Goal: Task Accomplishment & Management: Complete application form

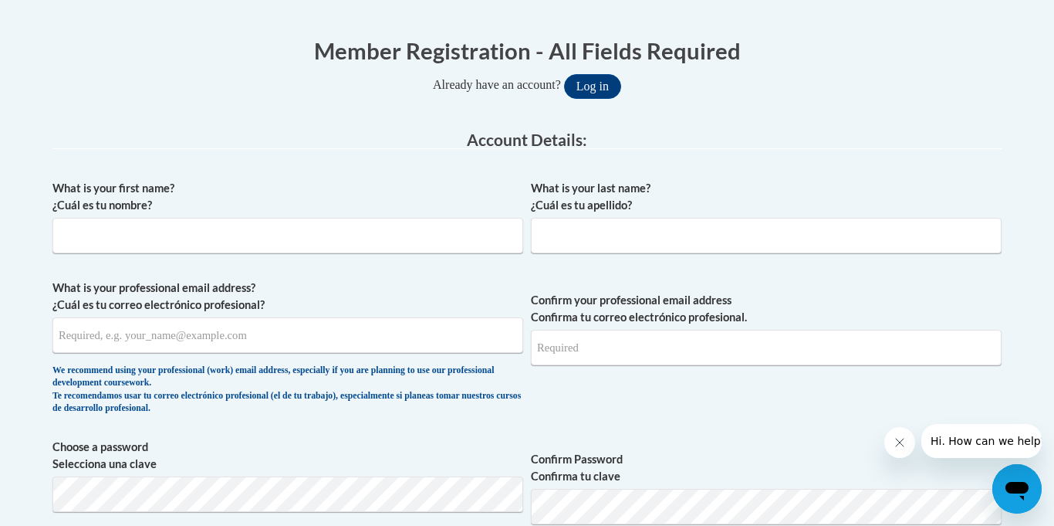
scroll to position [309, 0]
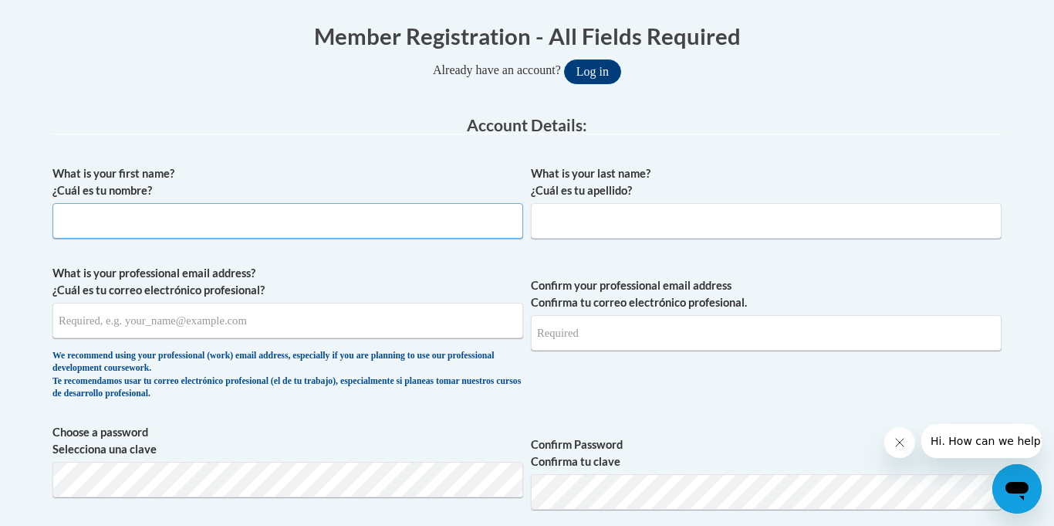
click at [188, 206] on input "What is your first name? ¿Cuál es tu nombre?" at bounding box center [287, 220] width 471 height 35
type input "Stacey"
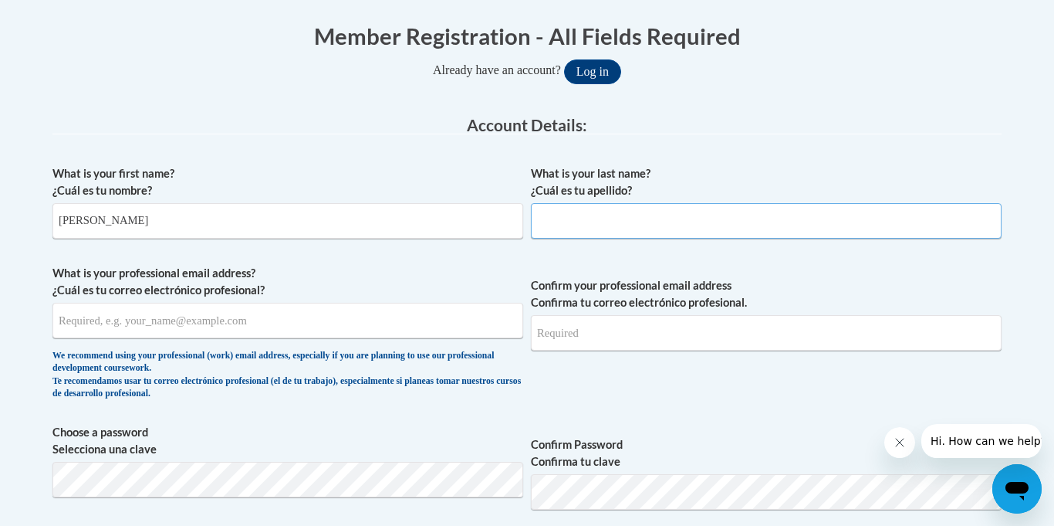
type input "Bolton"
click at [96, 325] on input "What is your professional email address? ¿Cuál es tu correo electrónico profesi…" at bounding box center [287, 320] width 471 height 35
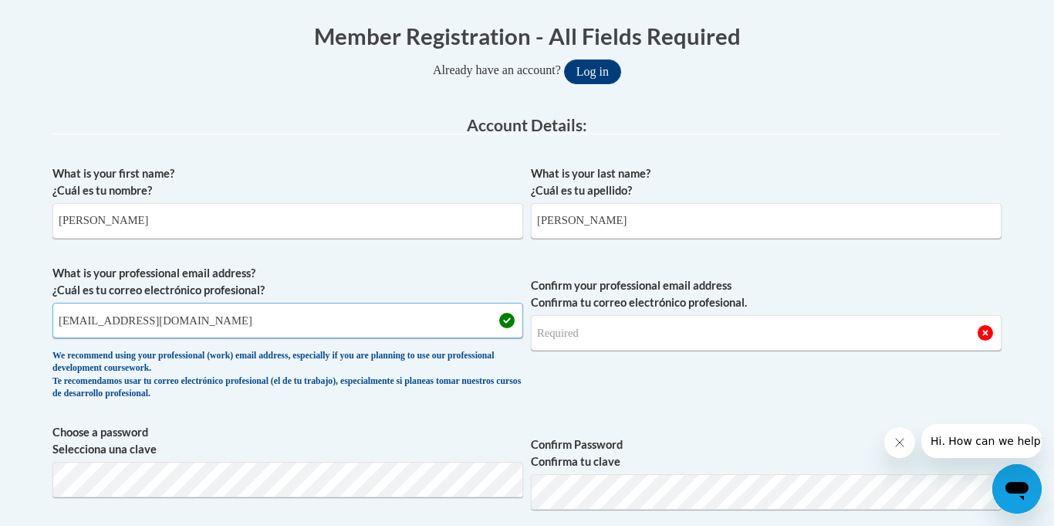
type input "staceybolton82@gmail.com"
click at [588, 334] on input "Confirm your professional email address Confirma tu correo electrónico profesio…" at bounding box center [766, 332] width 471 height 35
type input "staceybolton82@gmail.com"
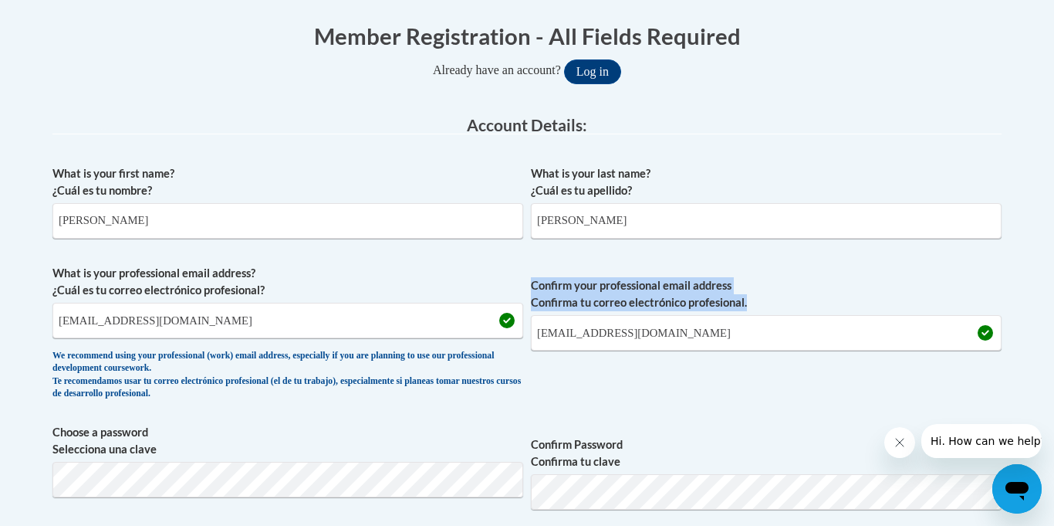
drag, startPoint x: 824, startPoint y: 394, endPoint x: 820, endPoint y: 291, distance: 102.7
click at [820, 291] on span "Confirm your professional email address Confirma tu correo electrónico profesio…" at bounding box center [766, 336] width 471 height 143
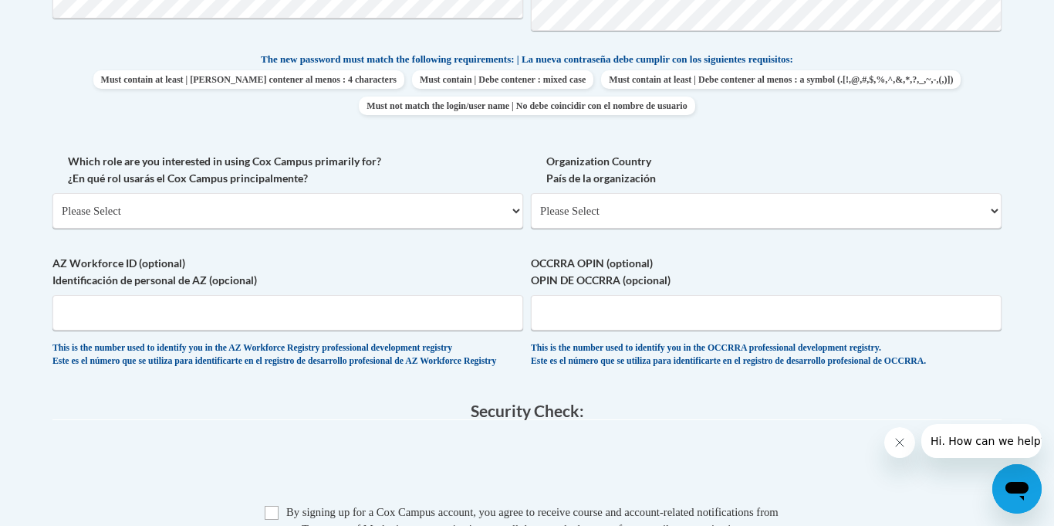
scroll to position [790, 0]
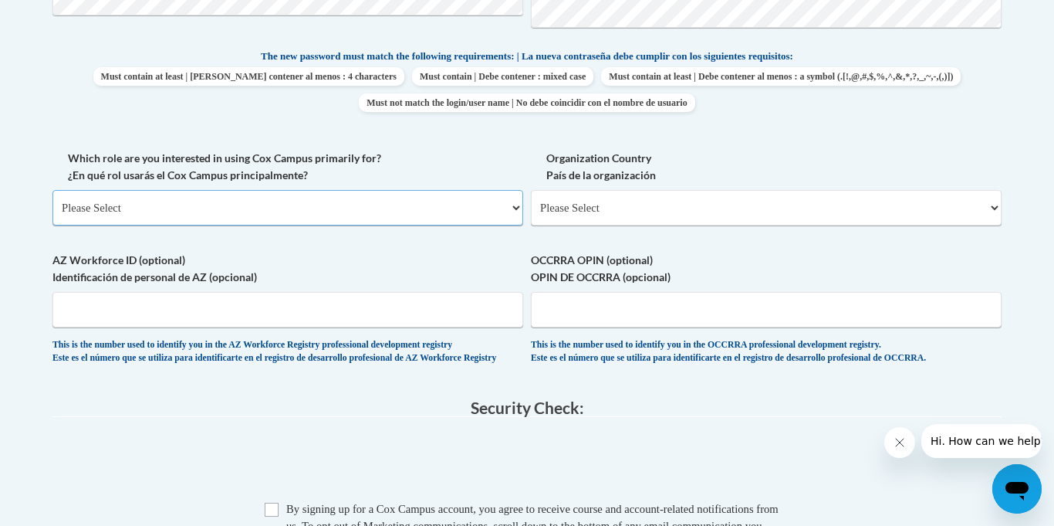
click at [519, 209] on select "Please Select College/University | Colegio/Universidad Community/Nonprofit Part…" at bounding box center [287, 207] width 471 height 35
select select "fbf2d438-af2f-41f8-98f1-81c410e29de3"
click at [52, 190] on select "Please Select College/University | Colegio/Universidad Community/Nonprofit Part…" at bounding box center [287, 207] width 471 height 35
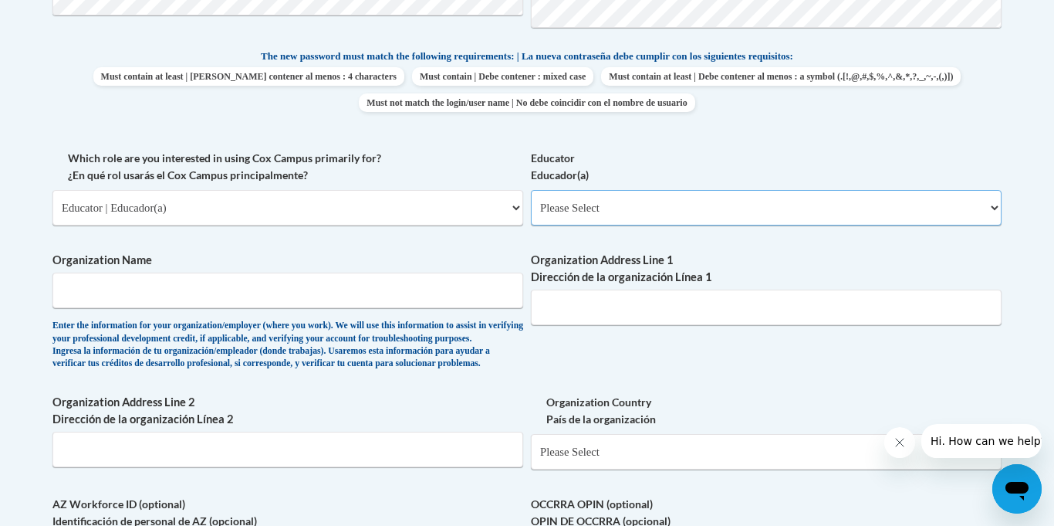
click at [1001, 208] on select "Please Select Early Learning/Daycare Teacher/Family Home Care Provider | Maestr…" at bounding box center [766, 207] width 471 height 35
select select "67563ca1-16dc-4830-a7b3-94a34bed3689"
click at [531, 190] on select "Please Select Early Learning/Daycare Teacher/Family Home Care Provider | Maestr…" at bounding box center [766, 207] width 471 height 35
click at [252, 282] on input "Organization Name" at bounding box center [287, 289] width 471 height 35
type input "Aldersgate Mission"
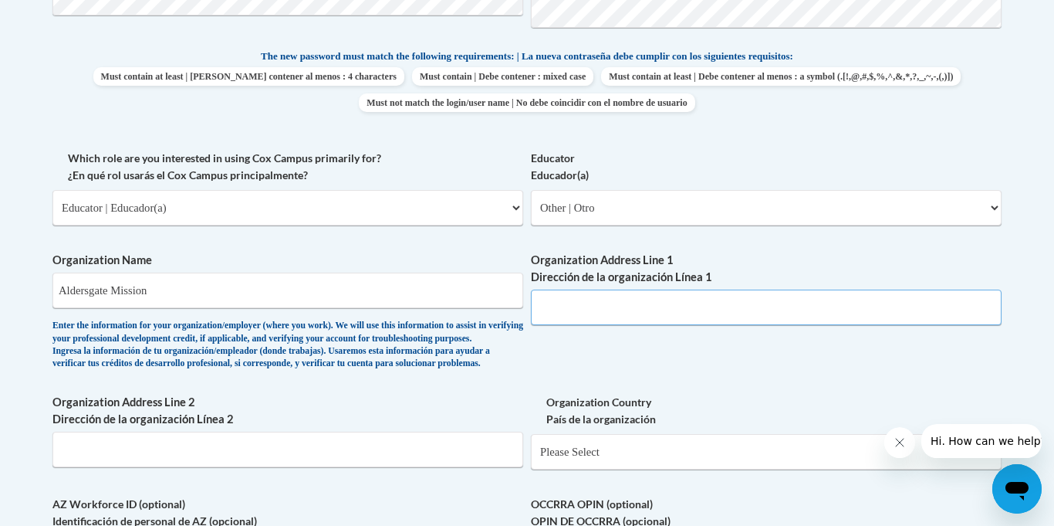
click at [578, 311] on input "Organization Address Line 1 Dirección de la organización Línea 1" at bounding box center [766, 306] width 471 height 35
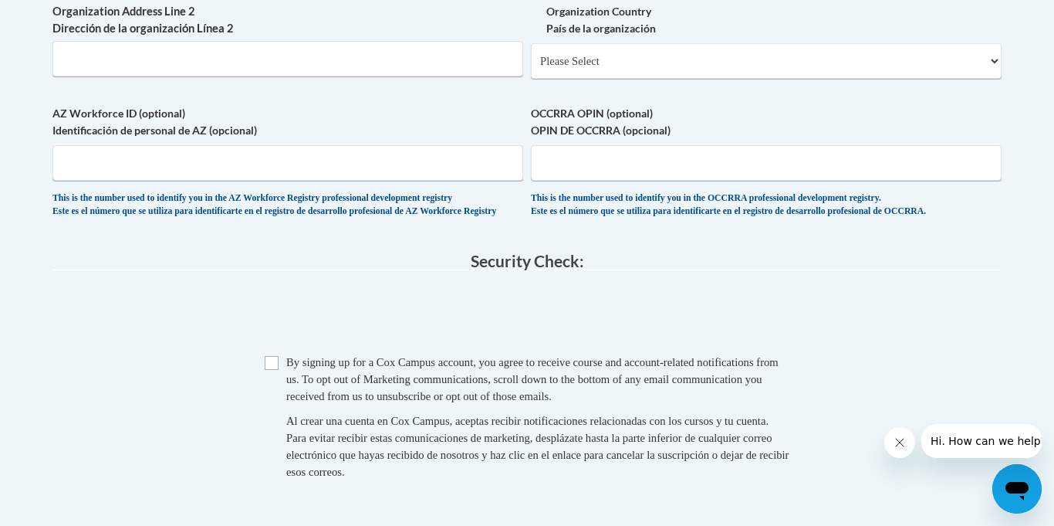
scroll to position [1184, 0]
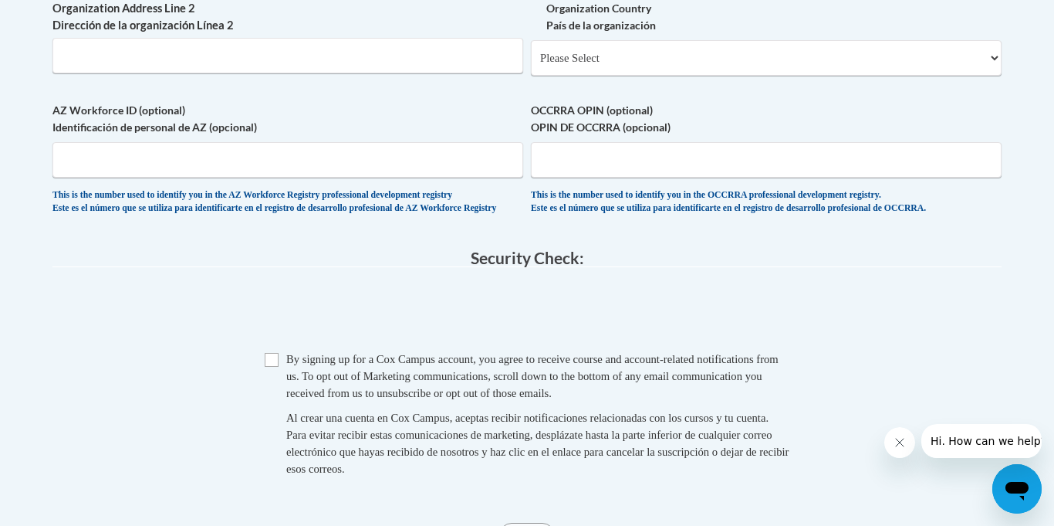
type input "402 E. 2nd St Hattiesburg Ms 39401"
click at [998, 76] on select "Please Select United States | Estados Unidos Outside of the United States | Fue…" at bounding box center [766, 57] width 471 height 35
select select "ad49bcad-a171-4b2e-b99c-48b446064914"
click at [531, 65] on select "Please Select United States | Estados Unidos Outside of the United States | Fue…" at bounding box center [766, 57] width 471 height 35
select select
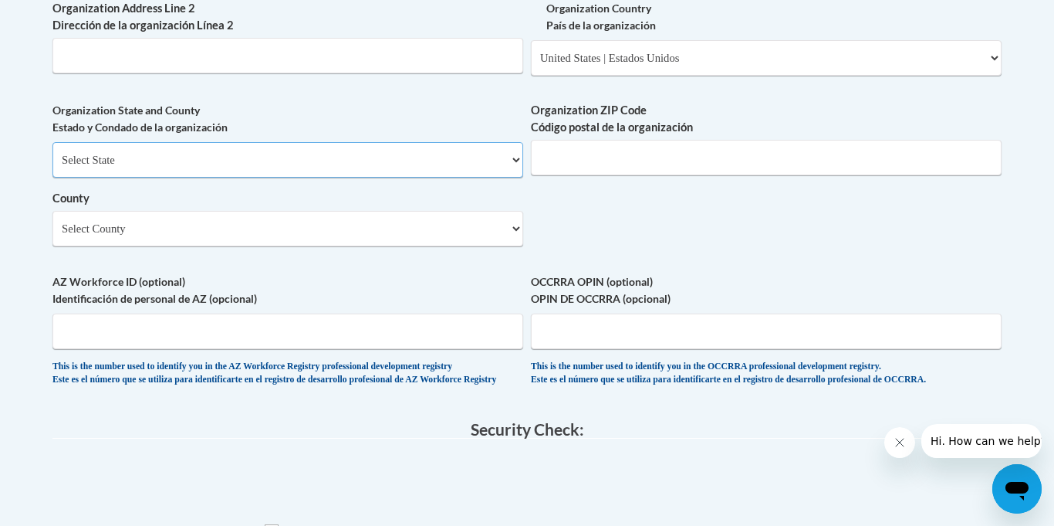
click at [110, 177] on select "Select State Alabama Alaska Arizona Arkansas California Colorado Connecticut De…" at bounding box center [287, 159] width 471 height 35
select select "Mississippi"
click at [52, 167] on select "Select State Alabama Alaska Arizona Arkansas California Colorado Connecticut De…" at bounding box center [287, 159] width 471 height 35
click at [515, 246] on select "Select County Adams Alcorn Amite Attala Benton Bolivar Calhoun Carroll Chickasa…" at bounding box center [287, 228] width 471 height 35
select select "Forrest"
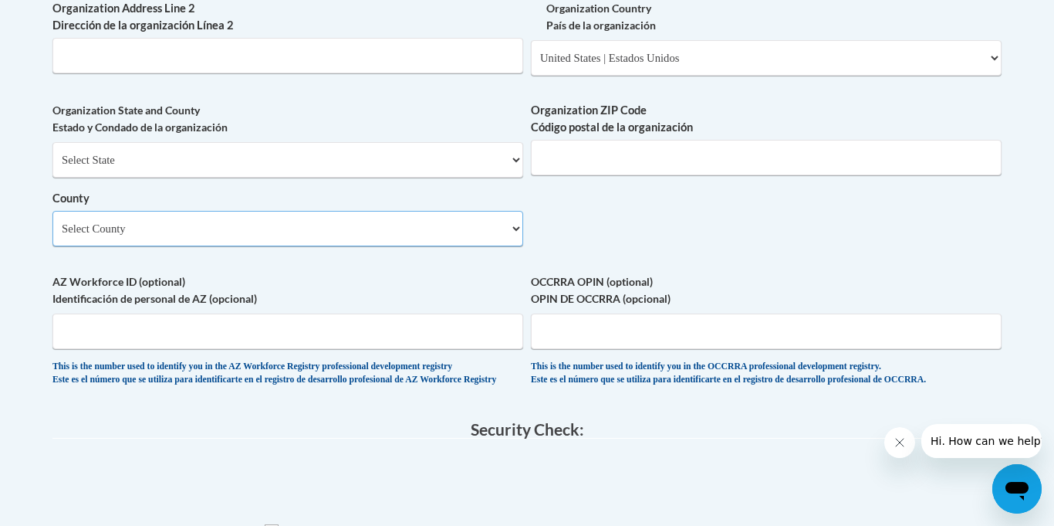
click at [52, 236] on select "Select County Adams Alcorn Amite Attala Benton Bolivar Calhoun Carroll Chickasa…" at bounding box center [287, 228] width 471 height 35
click at [739, 175] on input "Organization ZIP Code Código postal de la organización" at bounding box center [766, 157] width 471 height 35
type input "39401"
click at [519, 177] on select "Select State Alabama Alaska Arizona Arkansas California Colorado Connecticut De…" at bounding box center [287, 159] width 471 height 35
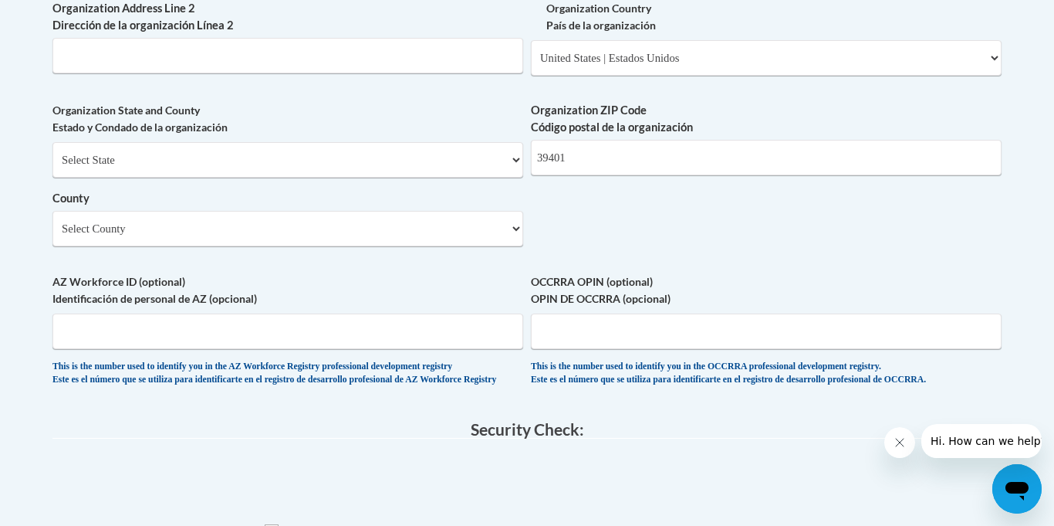
click at [269, 386] on div "This is the number used to identify you in the AZ Workforce Registry profession…" at bounding box center [287, 372] width 471 height 25
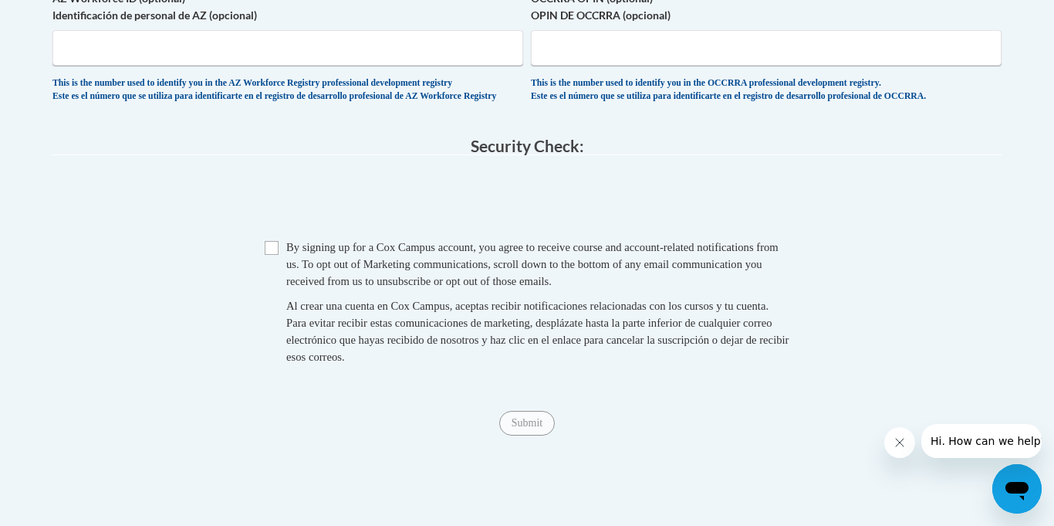
scroll to position [1498, 0]
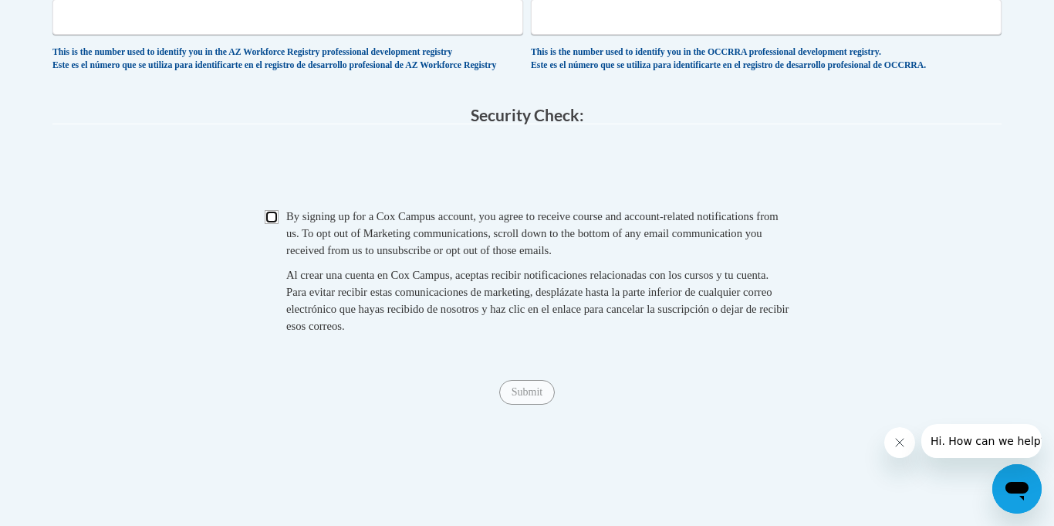
click at [272, 224] on input "Checkbox" at bounding box center [272, 217] width 14 height 14
checkbox input "true"
click at [531, 404] on input "Submit" at bounding box center [527, 392] width 56 height 25
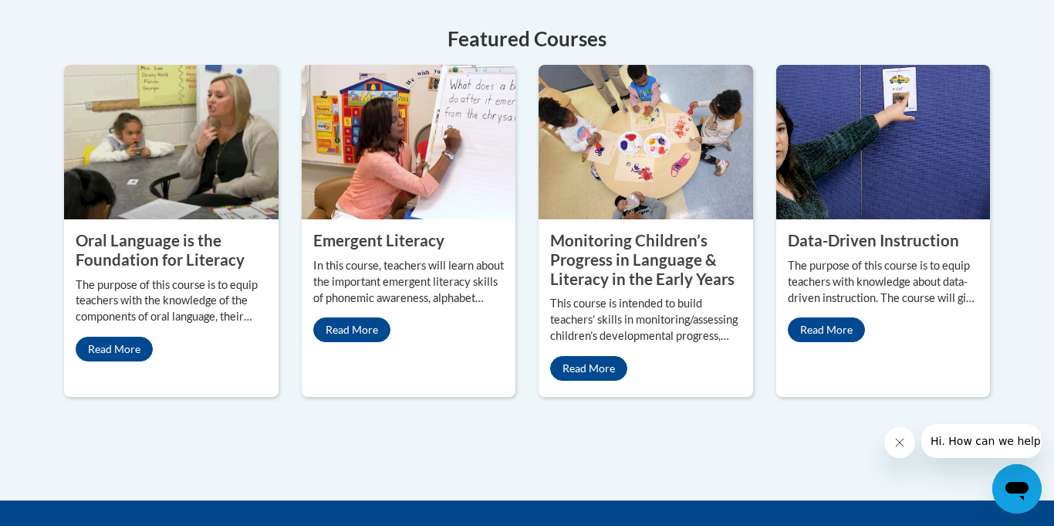
scroll to position [1406, 0]
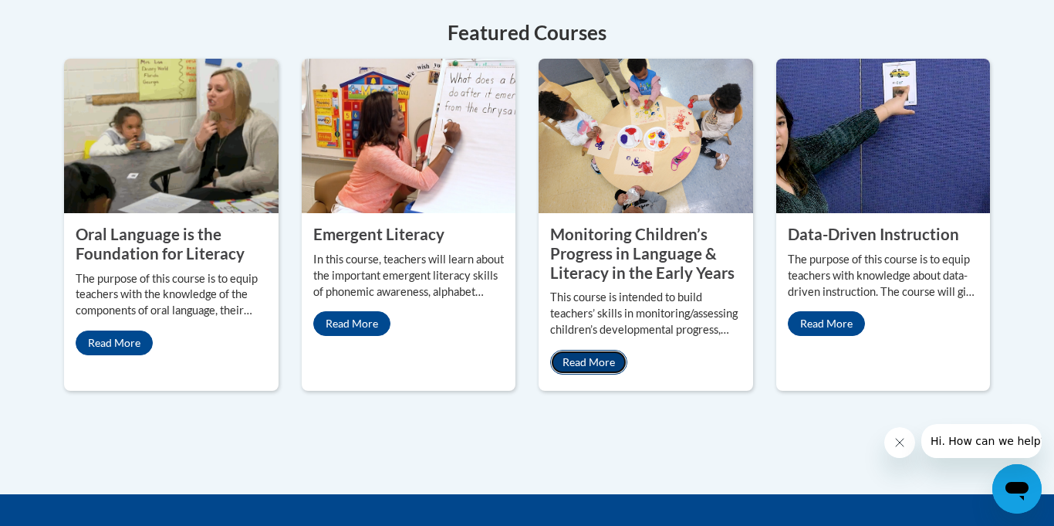
click at [616, 350] on link "Read More" at bounding box center [588, 362] width 77 height 25
click at [104, 332] on link "Read More" at bounding box center [114, 342] width 77 height 25
click at [371, 311] on link "Read More" at bounding box center [351, 323] width 77 height 25
click at [841, 311] on link "Read More" at bounding box center [826, 323] width 77 height 25
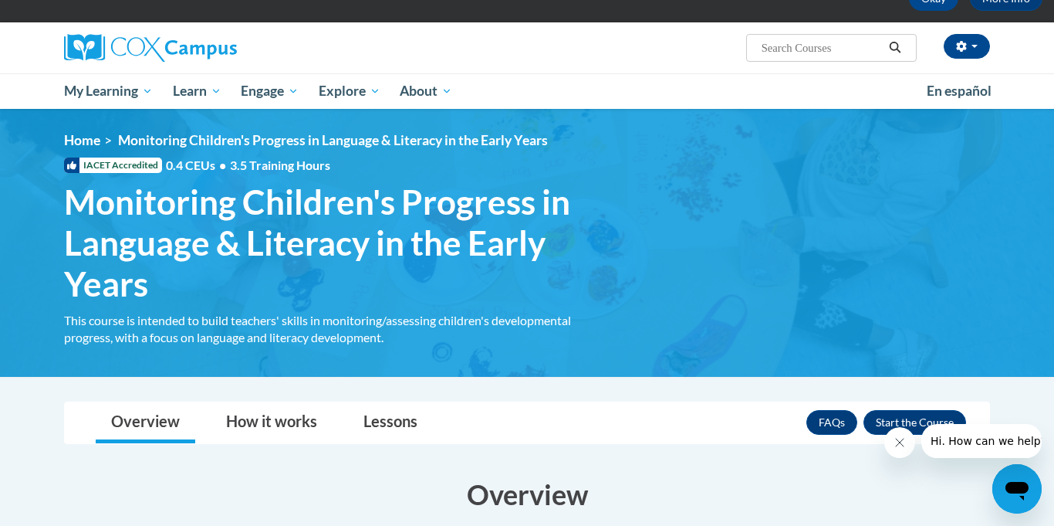
scroll to position [62, 0]
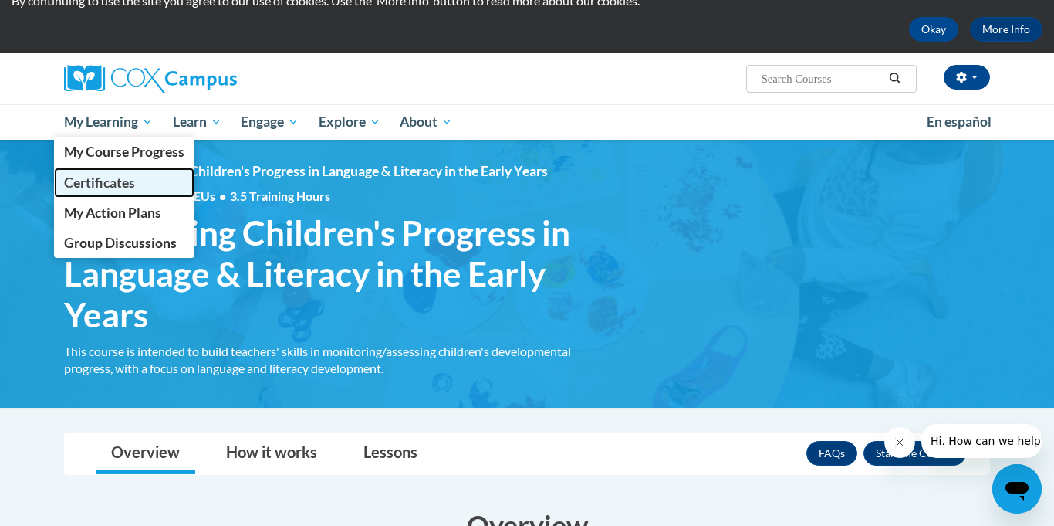
click at [137, 192] on link "Certificates" at bounding box center [124, 182] width 140 height 30
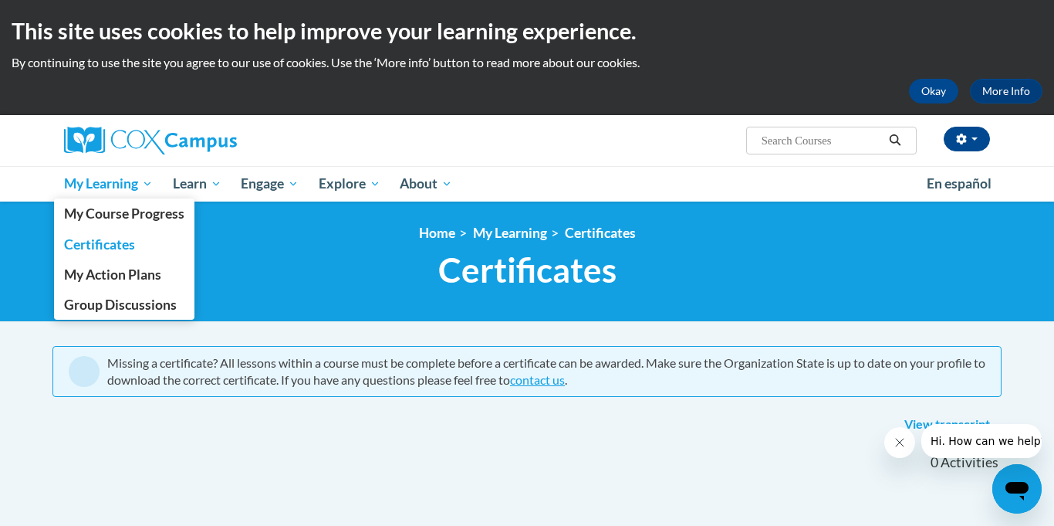
click at [148, 185] on span "My Learning" at bounding box center [108, 183] width 89 height 19
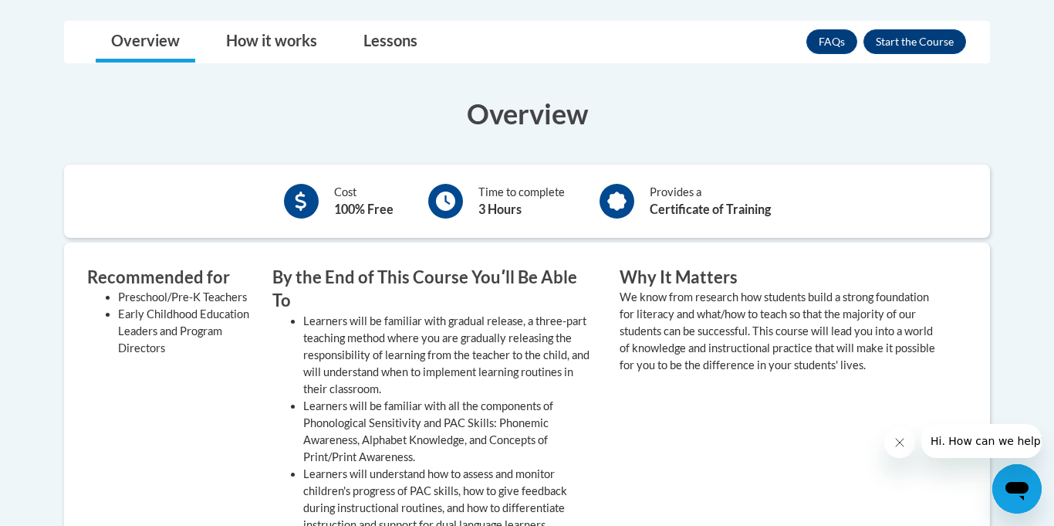
scroll to position [369, 0]
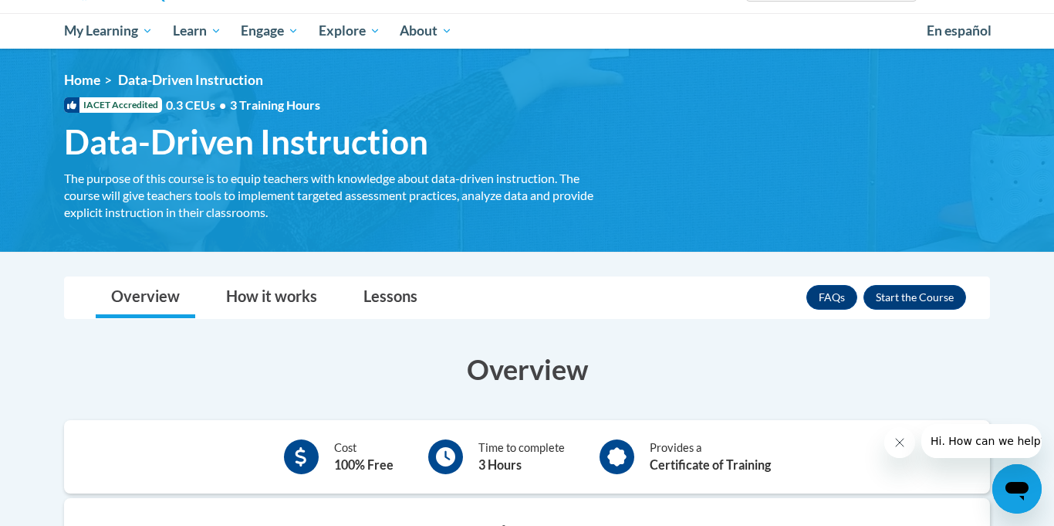
scroll to position [146, 0]
